Goal: Check status: Check status

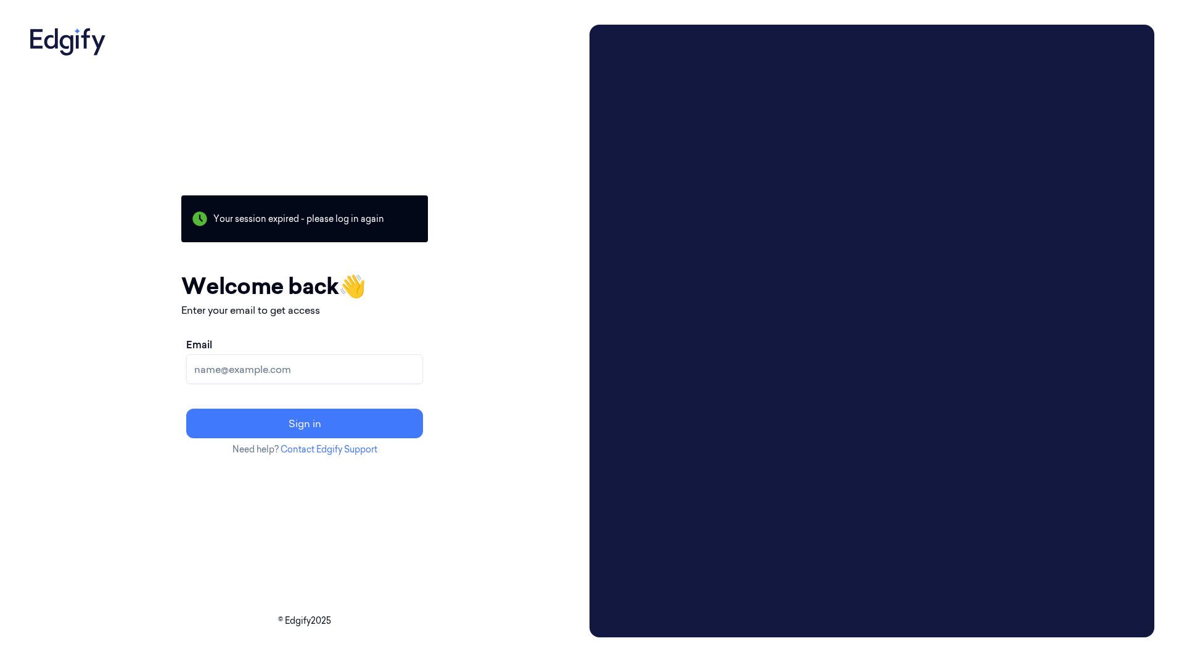
click at [337, 379] on input "Email" at bounding box center [304, 370] width 237 height 30
type input "andreas.rognstad@strongpoint.com"
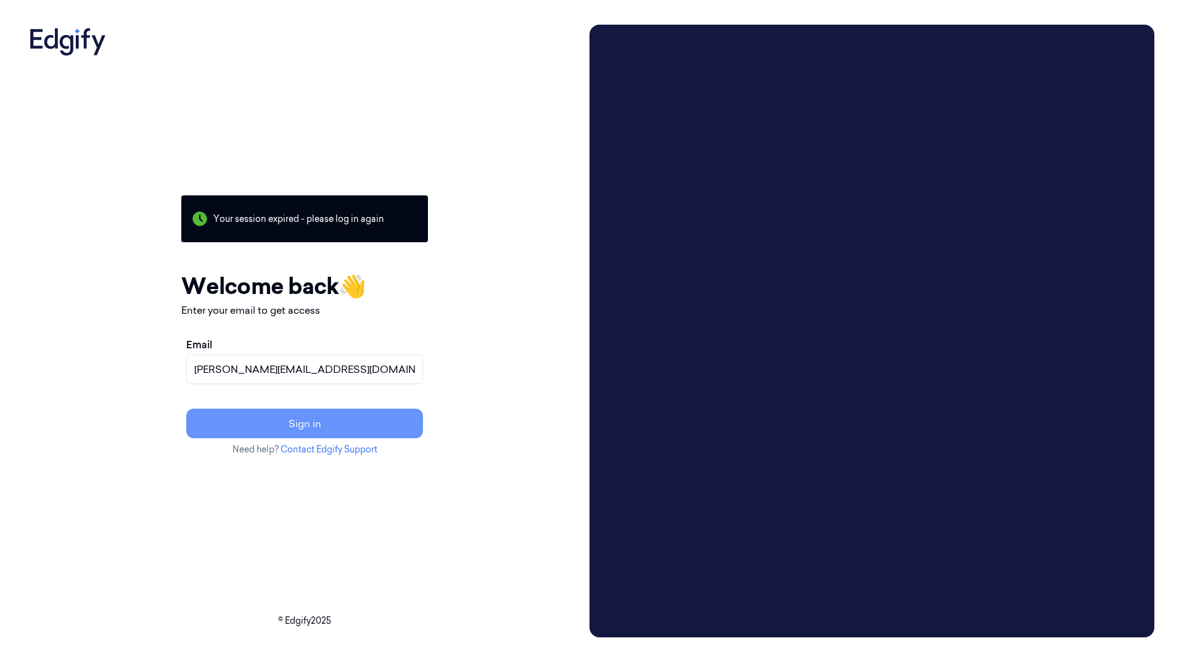
click at [337, 421] on button "Sign in" at bounding box center [304, 424] width 237 height 30
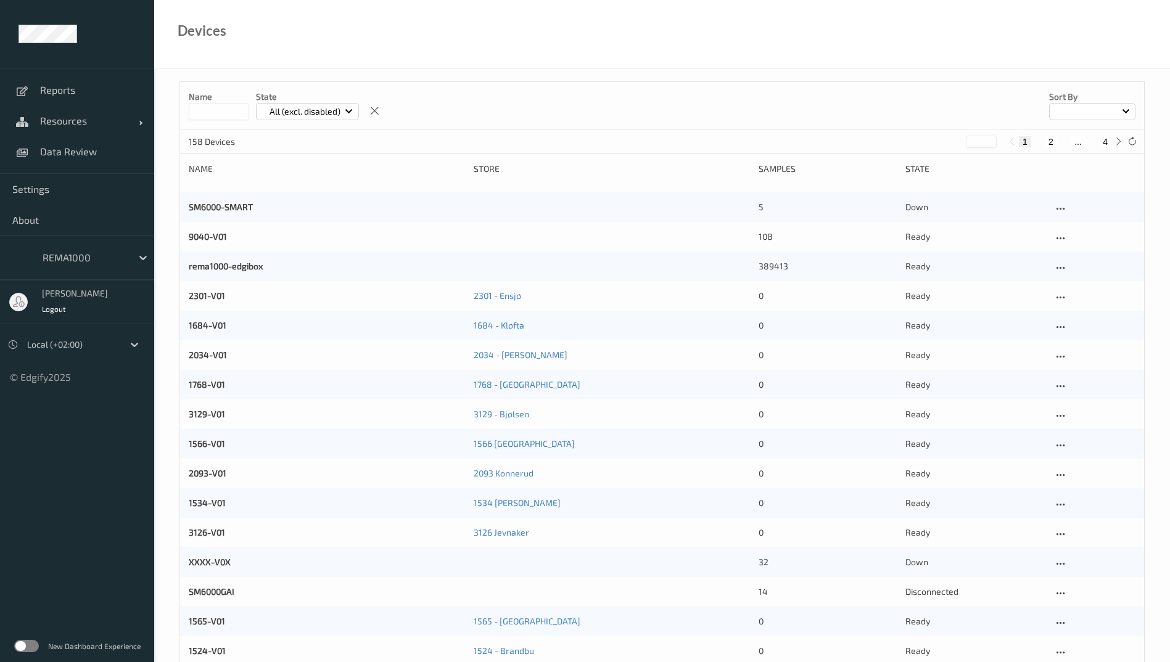
click at [1109, 143] on button "4" at bounding box center [1105, 141] width 12 height 11
type input "*"
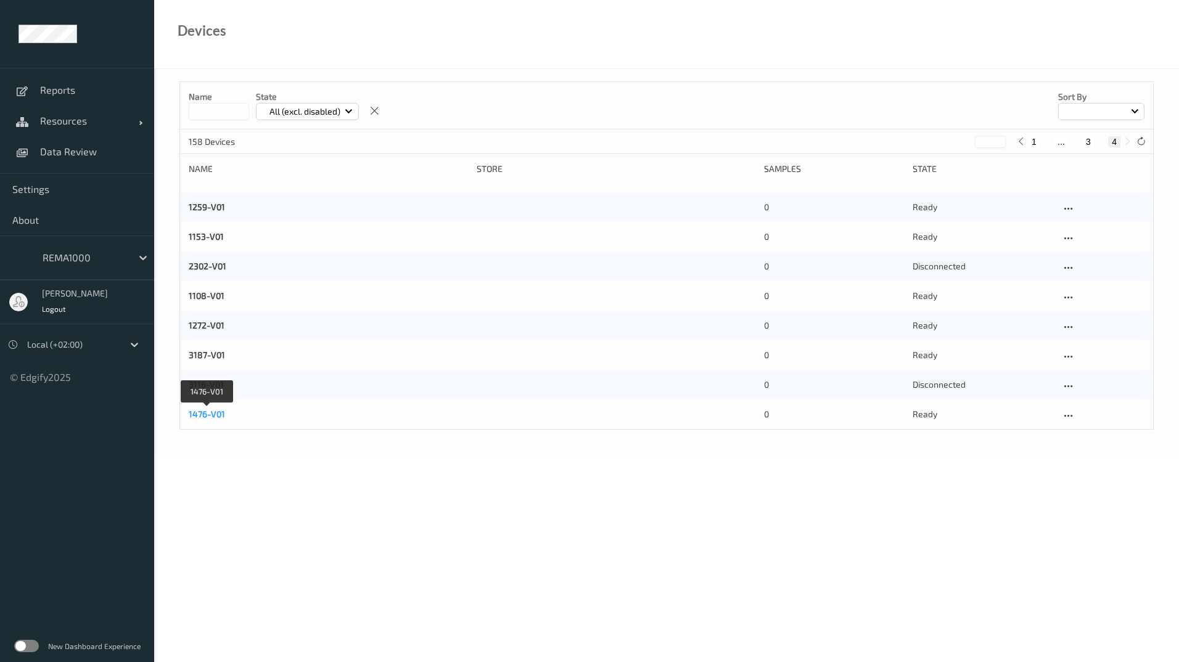
click at [220, 418] on link "1476-V01" at bounding box center [207, 414] width 36 height 10
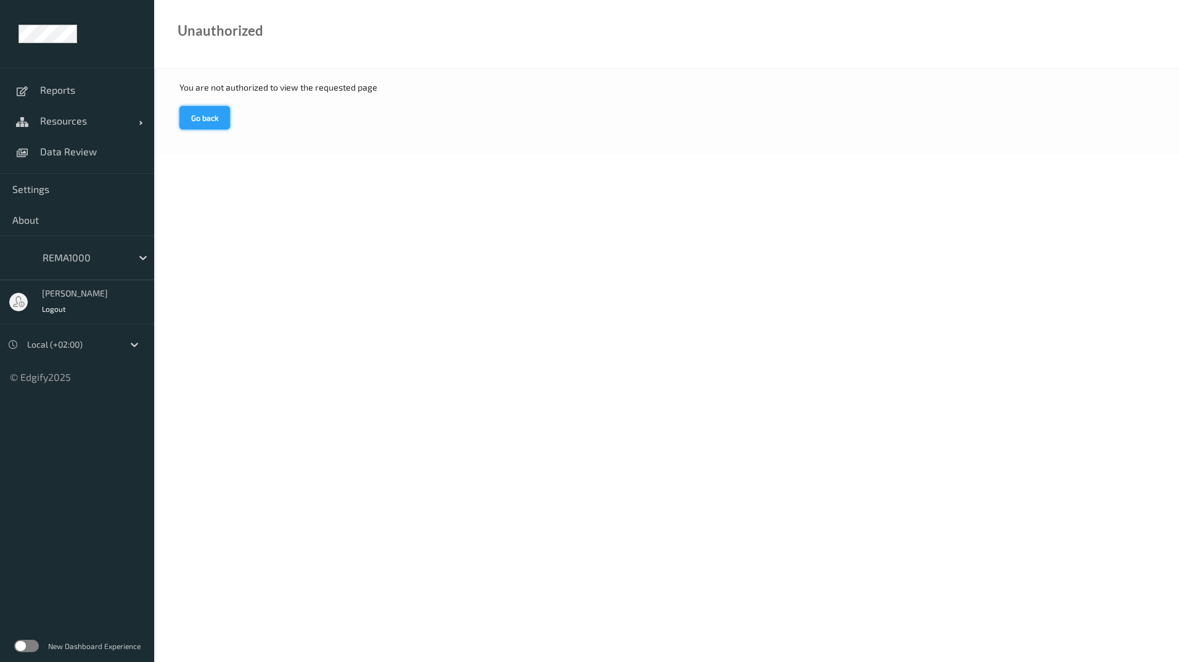
click at [223, 129] on button "Go back" at bounding box center [204, 117] width 51 height 23
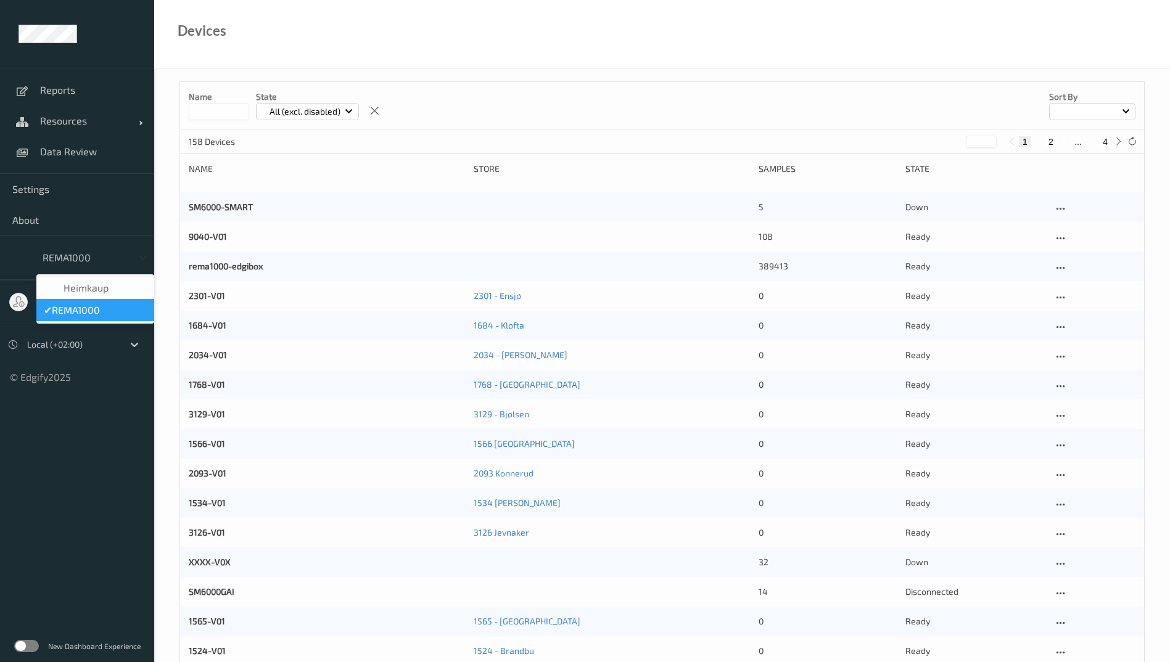
click at [147, 261] on icon at bounding box center [143, 258] width 12 height 12
click at [121, 306] on div "✔  REMA1000" at bounding box center [95, 310] width 103 height 12
click at [896, 101] on div "Name State All (excl. disabled) Sort by" at bounding box center [662, 105] width 964 height 47
click at [1108, 139] on button "4" at bounding box center [1105, 141] width 12 height 11
type input "*"
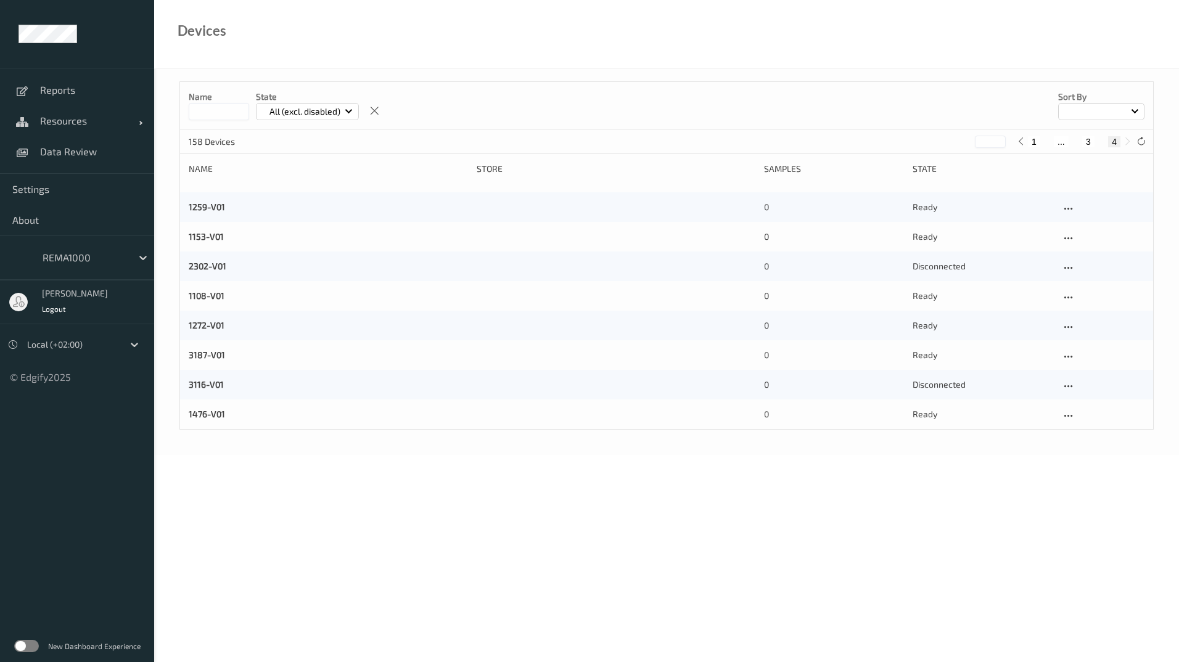
click at [208, 406] on div "1476-V01 0 ready" at bounding box center [666, 415] width 973 height 30
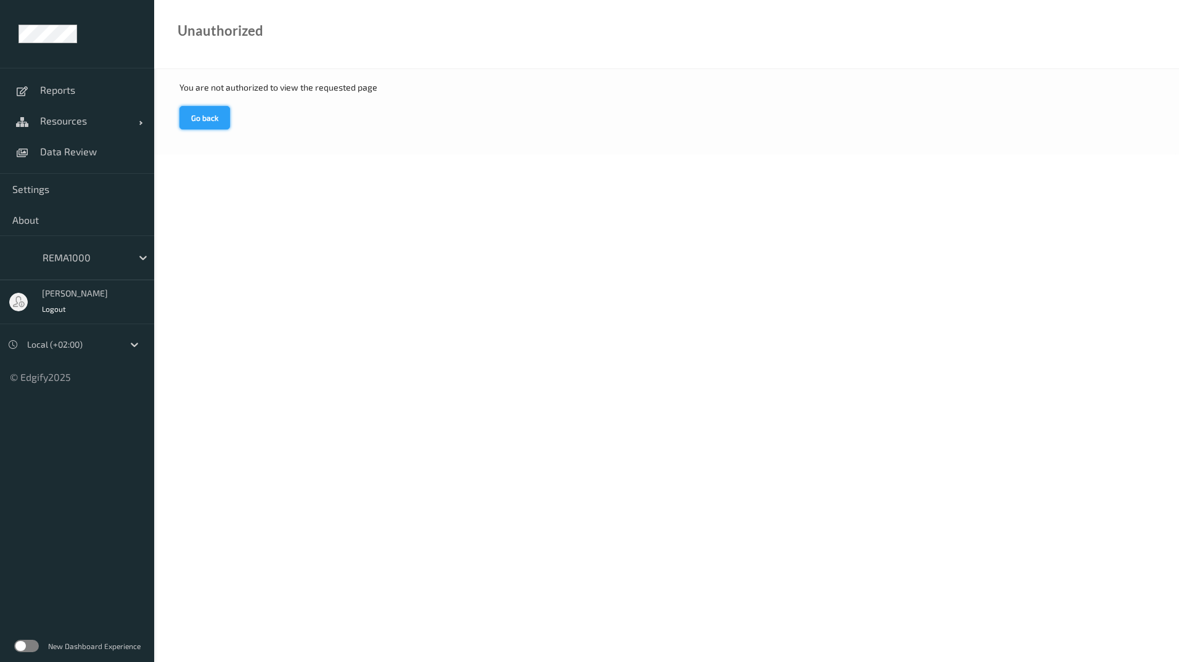
click at [210, 119] on button "Go back" at bounding box center [204, 117] width 51 height 23
